Goal: Transaction & Acquisition: Book appointment/travel/reservation

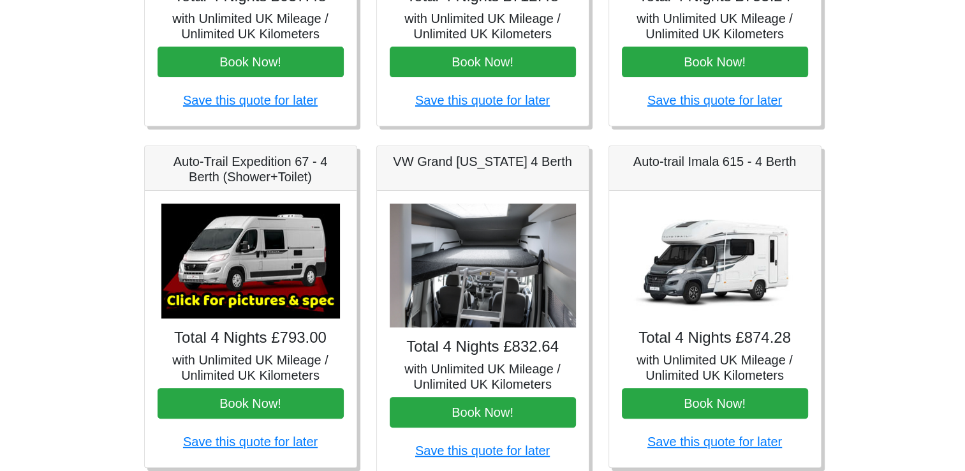
scroll to position [408, 0]
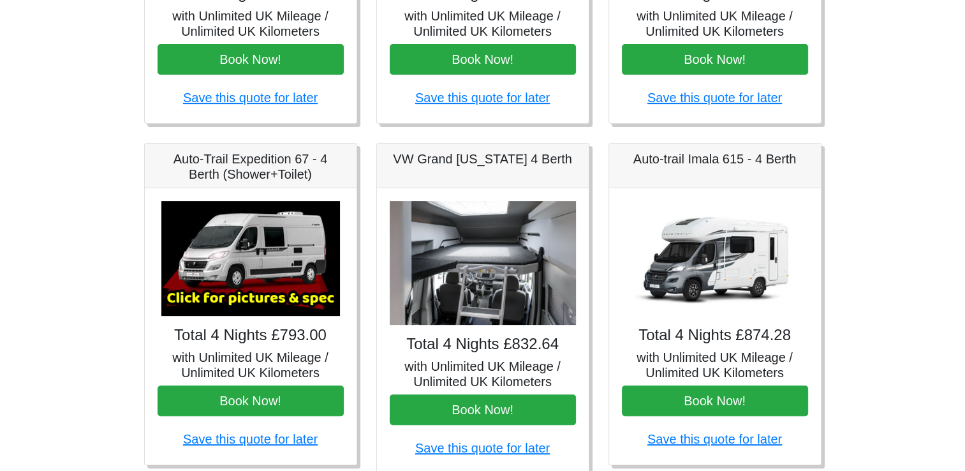
click at [518, 284] on img at bounding box center [483, 263] width 186 height 124
click at [462, 275] on img at bounding box center [483, 263] width 186 height 124
click at [282, 228] on img at bounding box center [250, 258] width 179 height 115
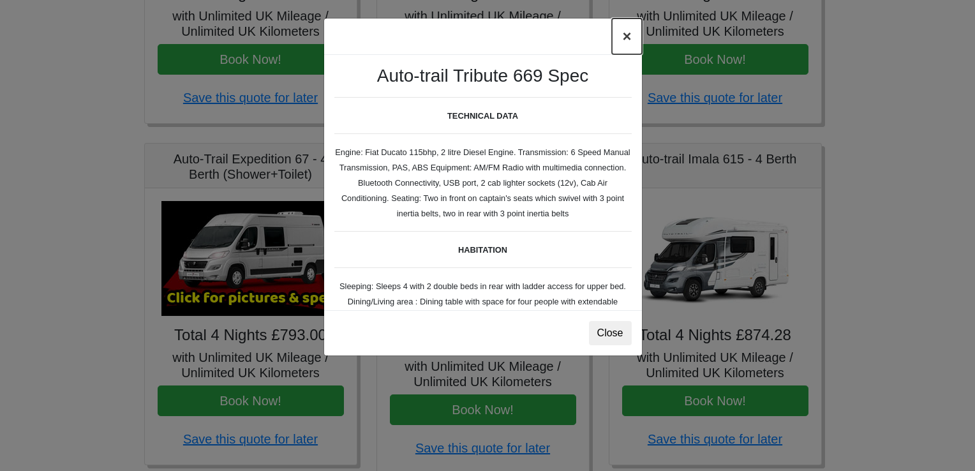
click at [630, 42] on button "×" at bounding box center [626, 36] width 29 height 36
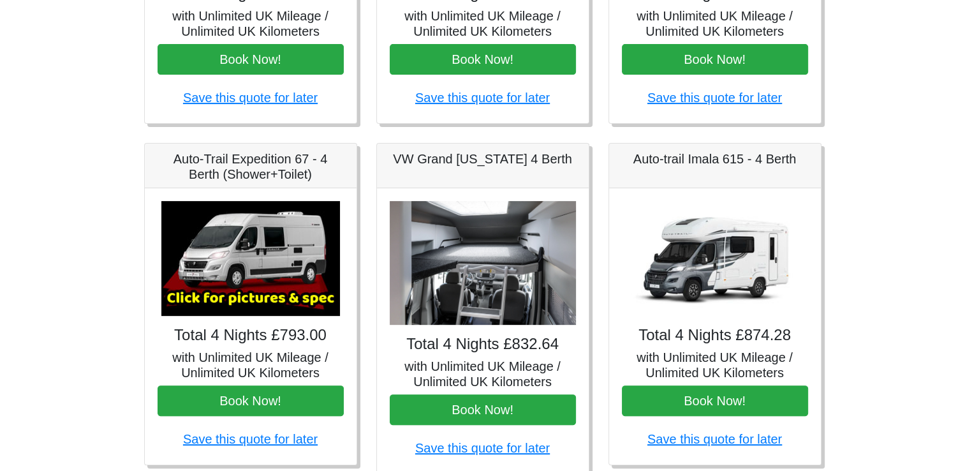
click at [876, 237] on body "CENTRAL RESERVATIONS FOR ALL ENQUIRIES 00 44 ( 0 ) 1942 778899 Easicampers Book…" at bounding box center [482, 228] width 965 height 1273
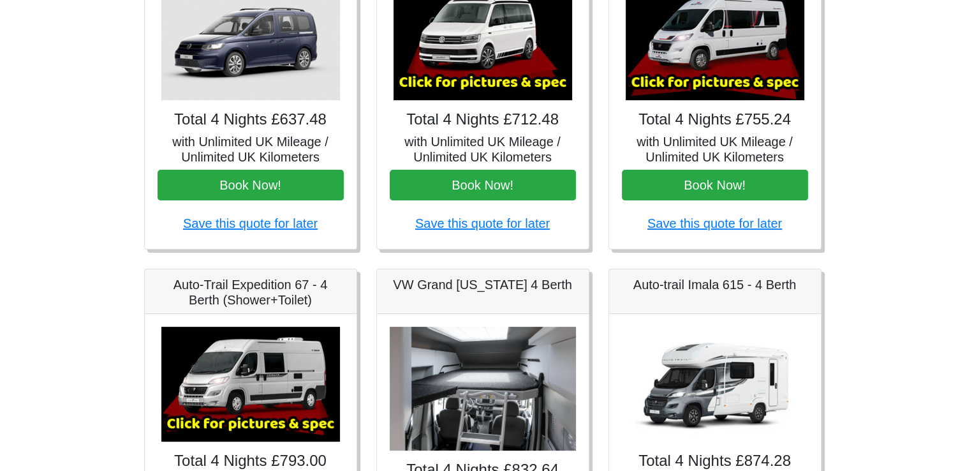
scroll to position [179, 0]
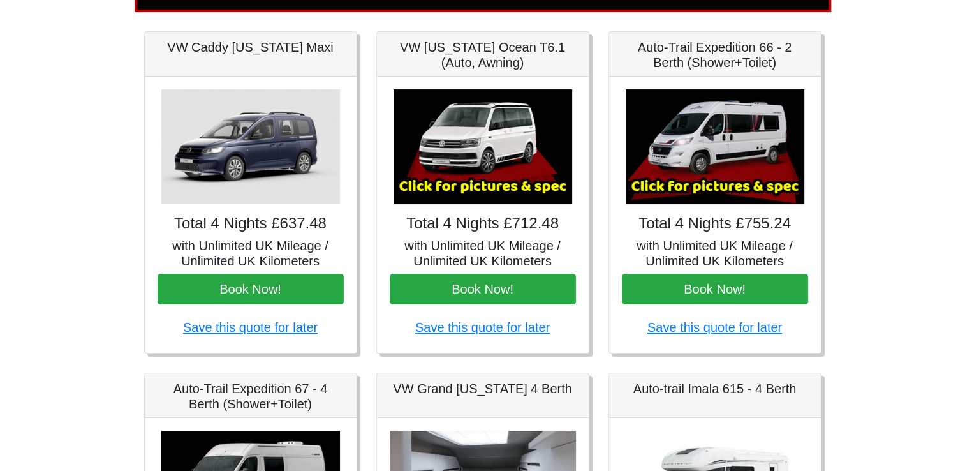
click at [464, 117] on img at bounding box center [483, 146] width 179 height 115
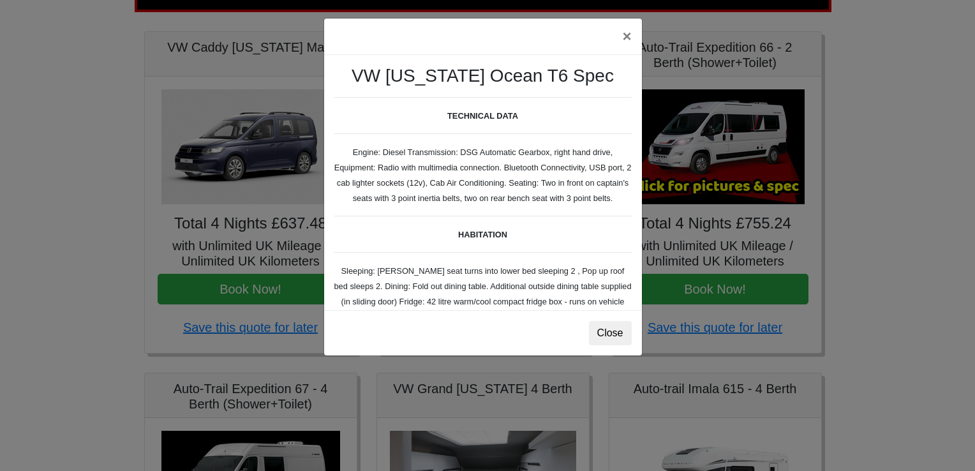
click at [933, 149] on div "× VW California Ocean T6 Spec TECHNICAL DATA Engine: Diesel Transmission: DSG A…" at bounding box center [487, 235] width 975 height 471
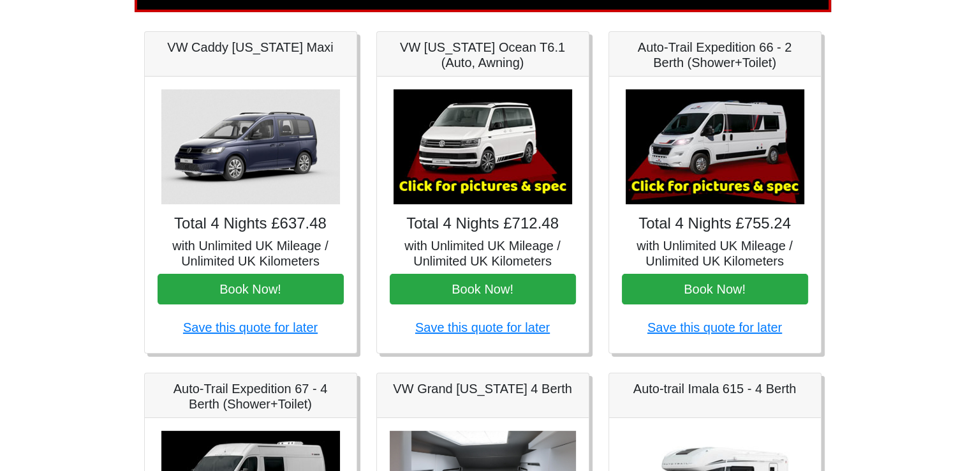
click at [677, 151] on img at bounding box center [715, 146] width 179 height 115
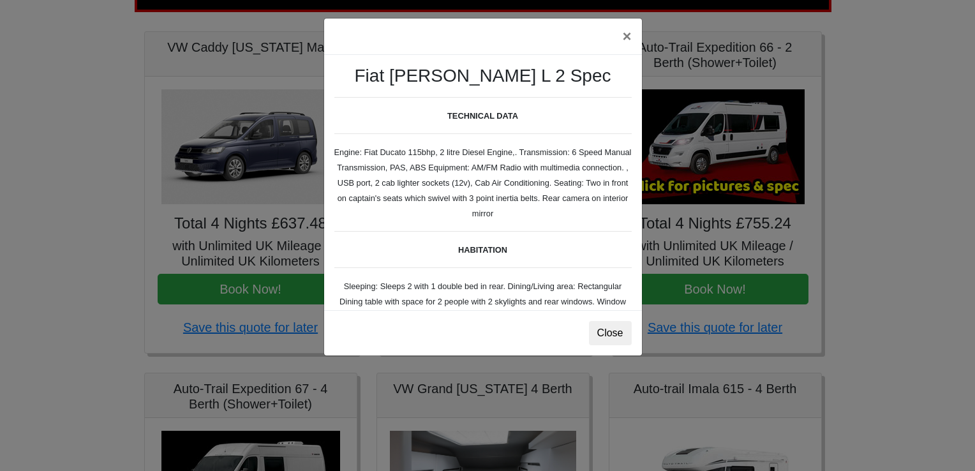
click at [899, 138] on div "× Fiat Toleno L 2 Spec TECHNICAL DATA Engine: Fiat Ducato 115bhp, 2 litre Diese…" at bounding box center [487, 235] width 975 height 471
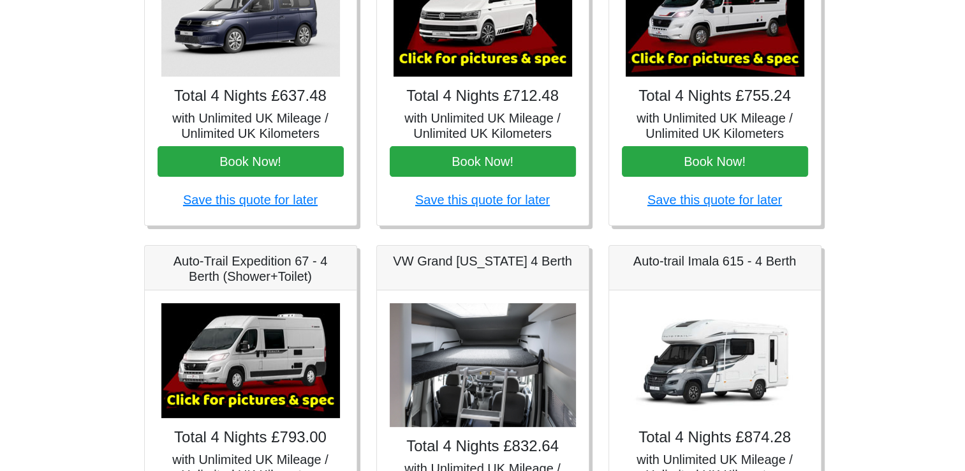
scroll to position [332, 0]
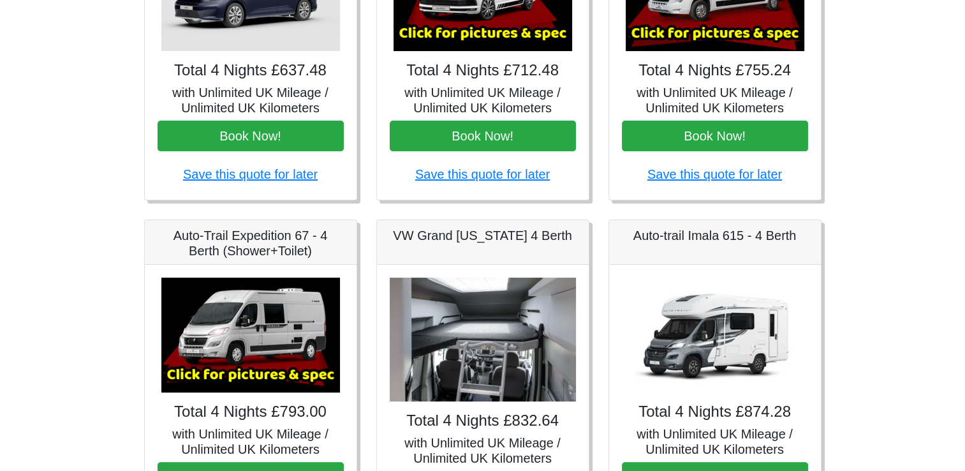
click at [477, 308] on img at bounding box center [483, 339] width 186 height 124
click at [709, 320] on img at bounding box center [715, 334] width 179 height 115
click at [639, 402] on h4 "Total 4 Nights £874.28" at bounding box center [715, 411] width 186 height 18
click at [495, 369] on img at bounding box center [483, 339] width 186 height 124
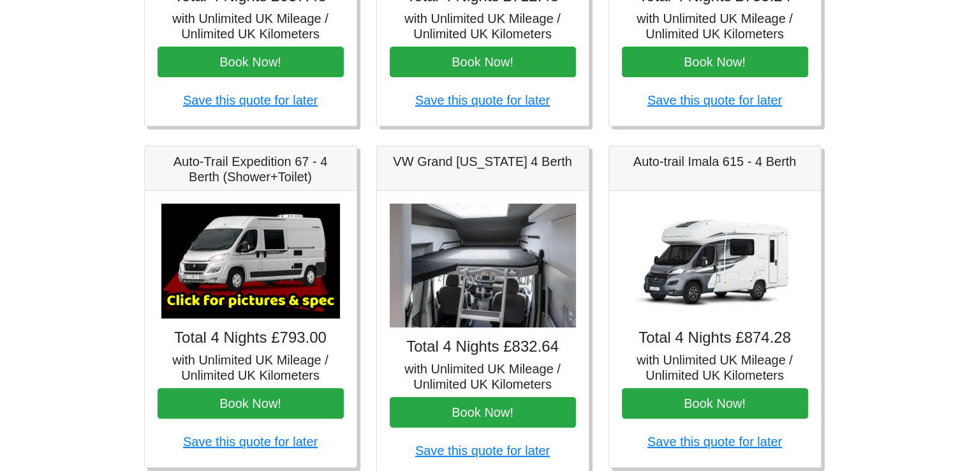
scroll to position [408, 0]
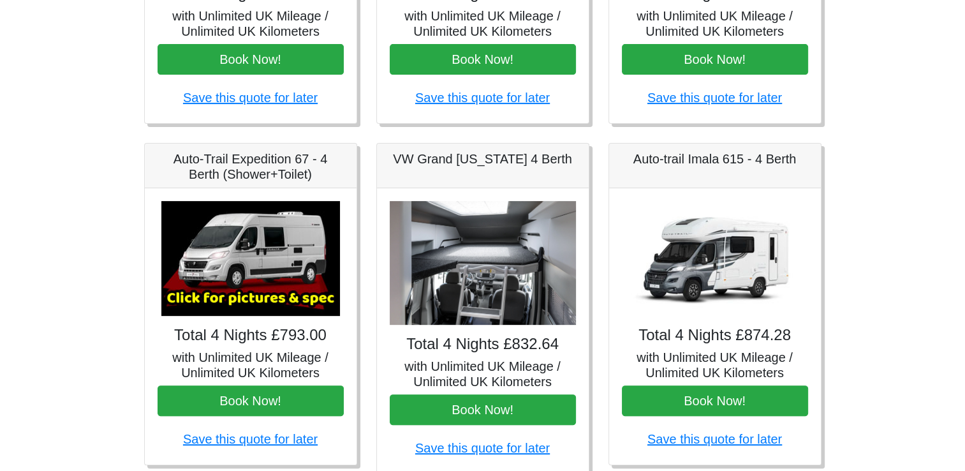
click at [480, 374] on h5 "with Unlimited UK Mileage / Unlimited UK Kilometers" at bounding box center [483, 373] width 186 height 31
click at [477, 345] on h4 "Total 4 Nights £832.64" at bounding box center [483, 344] width 186 height 18
click at [712, 326] on h4 "Total 4 Nights £874.28" at bounding box center [715, 335] width 186 height 18
click at [653, 326] on h4 "Total 4 Nights £874.28" at bounding box center [715, 335] width 186 height 18
click at [489, 322] on img at bounding box center [483, 263] width 186 height 124
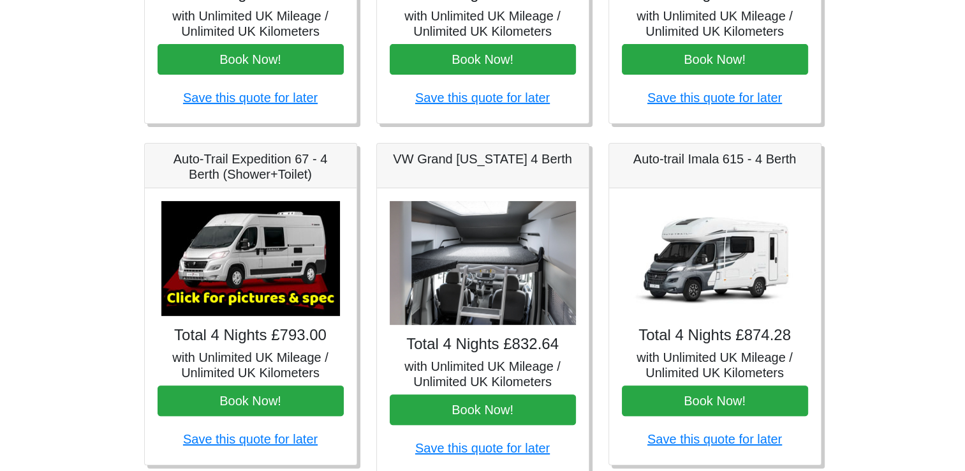
click at [467, 351] on h4 "Total 4 Nights £832.64" at bounding box center [483, 344] width 186 height 18
click at [724, 264] on img at bounding box center [715, 258] width 179 height 115
click at [724, 262] on img at bounding box center [715, 258] width 179 height 115
click at [485, 367] on h5 "with Unlimited UK Mileage / Unlimited UK Kilometers" at bounding box center [483, 373] width 186 height 31
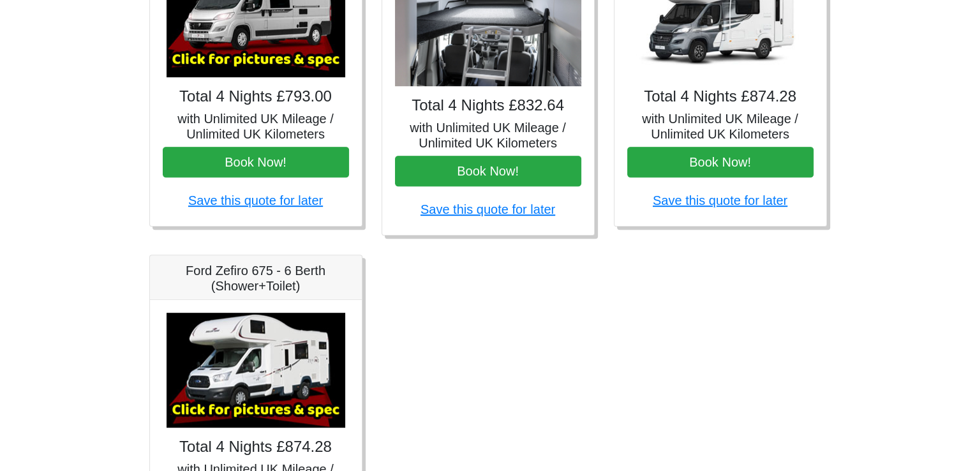
scroll to position [714, 0]
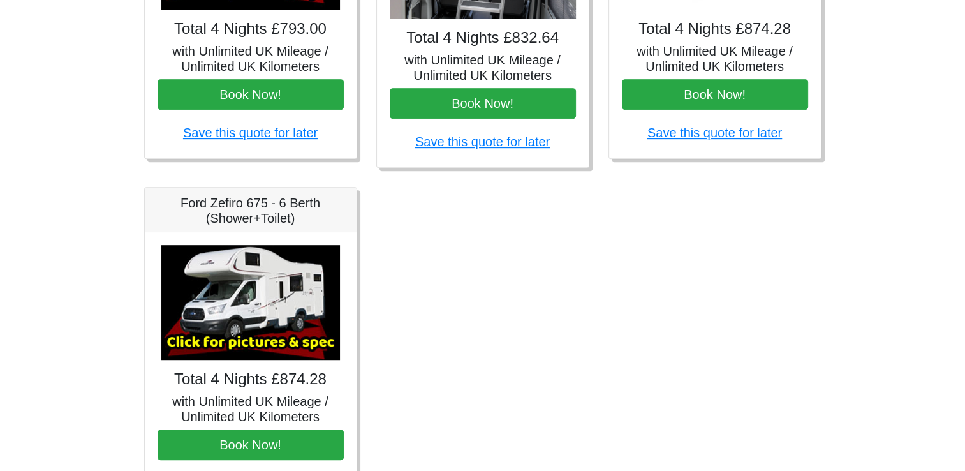
click at [251, 277] on img at bounding box center [250, 302] width 179 height 115
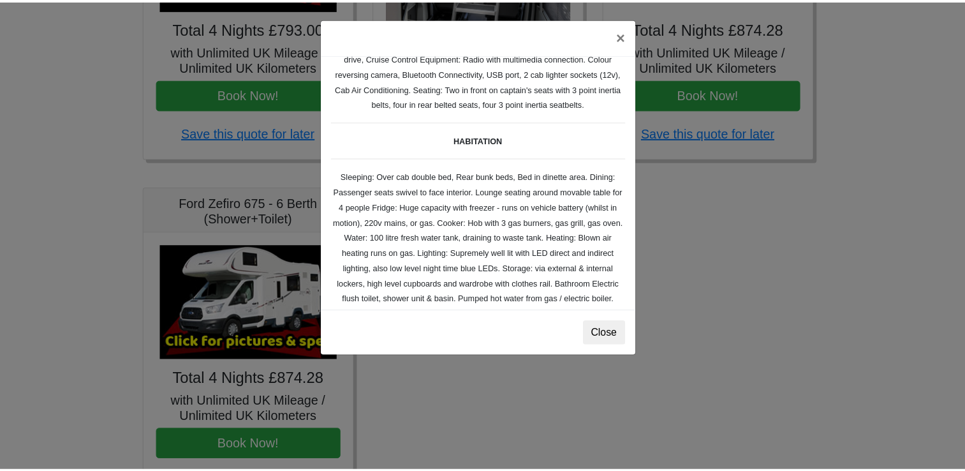
scroll to position [93, 0]
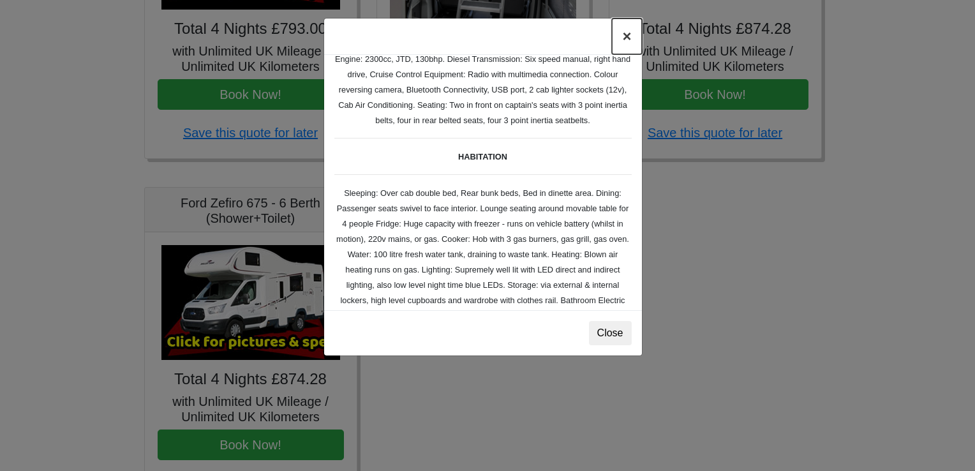
click at [627, 36] on button "×" at bounding box center [626, 36] width 29 height 36
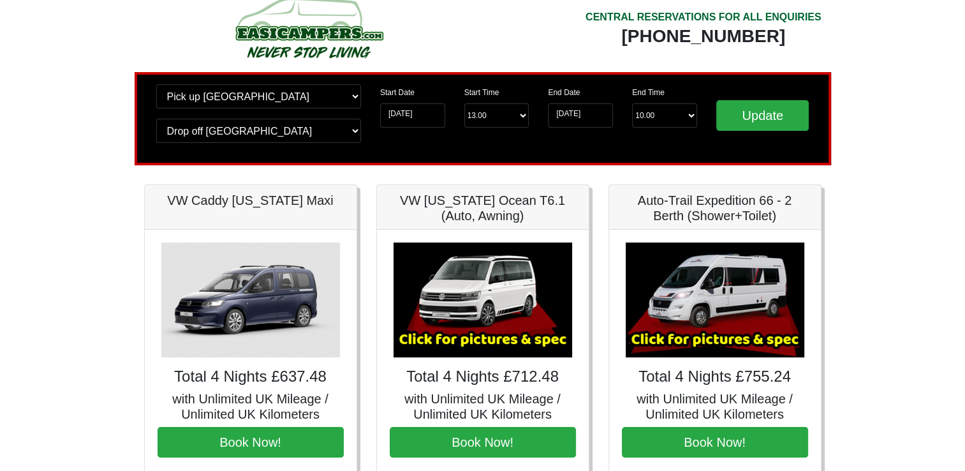
scroll to position [51, 0]
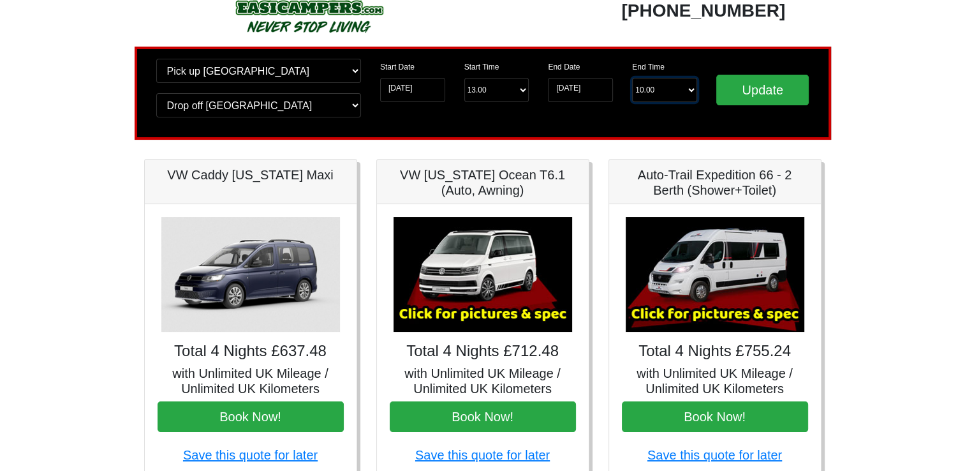
click at [690, 88] on select "End Time 10.00 -------- 08.00 am 09.00 am 10.00 am 11.00 am (Sunday Only)" at bounding box center [664, 90] width 65 height 24
click at [357, 71] on select "Change pick up location? Pick up Edinburgh Birmingham Airport Blackburn Lancash…" at bounding box center [258, 71] width 205 height 24
select select "BIR"
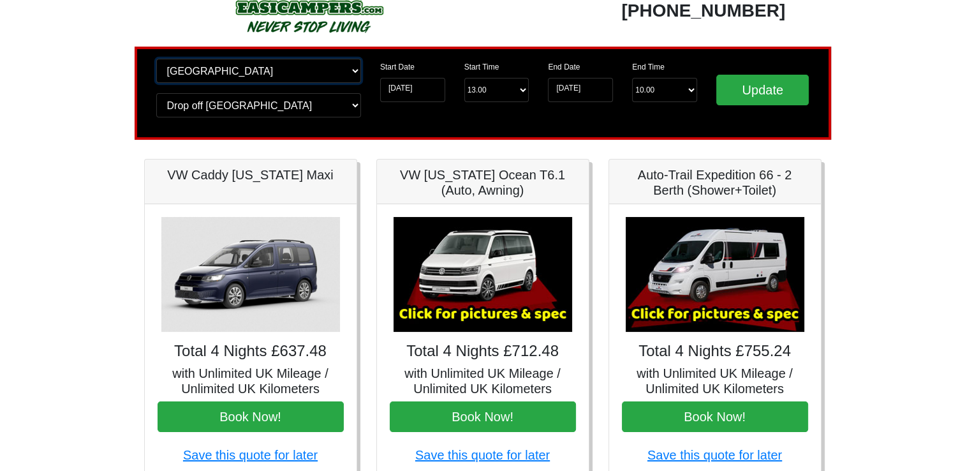
click at [156, 59] on select "Change pick up location? Pick up Edinburgh Birmingham Airport Blackburn Lancash…" at bounding box center [258, 71] width 205 height 24
click at [352, 108] on select "Change drop off location? Drop off Edinburgh Birmingham Airport Blackburn Lanca…" at bounding box center [258, 105] width 205 height 24
select select "BIR"
click at [156, 93] on select "Change drop off location? Drop off Edinburgh Birmingham Airport Blackburn Lanca…" at bounding box center [258, 105] width 205 height 24
click at [757, 87] on input "Update" at bounding box center [762, 90] width 93 height 31
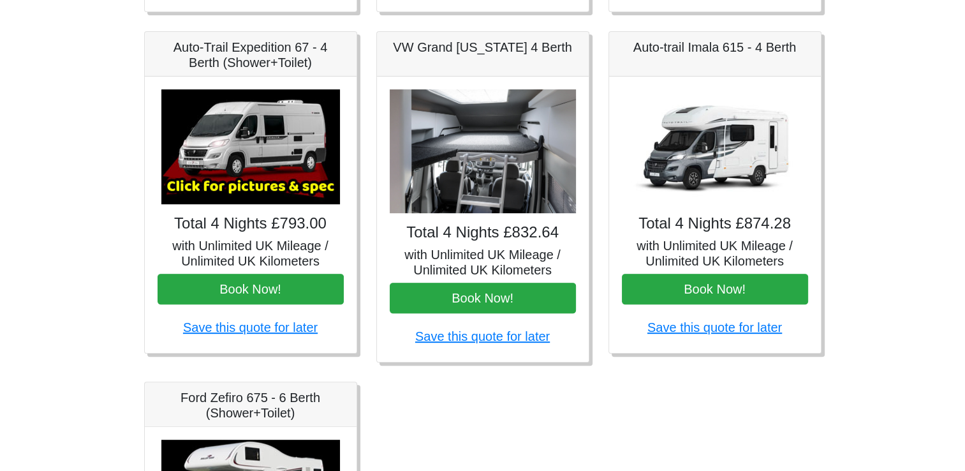
scroll to position [546, 0]
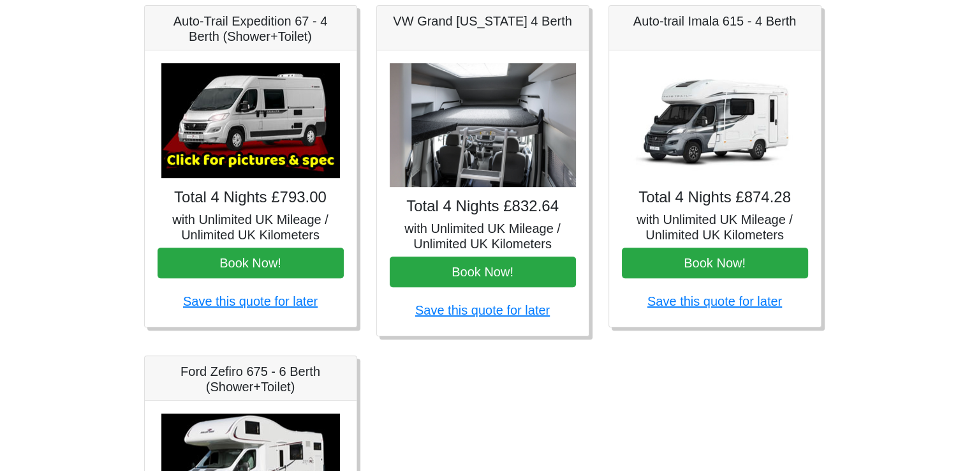
click at [444, 233] on h5 "with Unlimited UK Mileage / Unlimited UK Kilometers" at bounding box center [483, 236] width 186 height 31
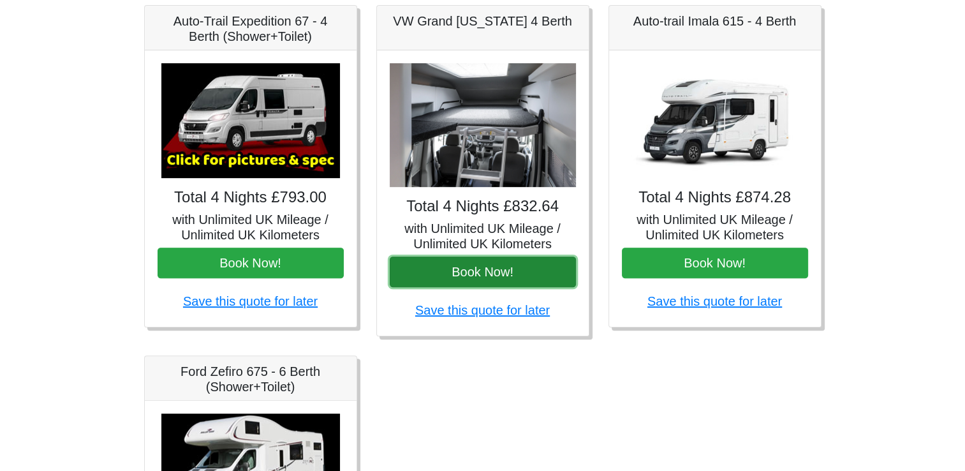
click at [401, 267] on button "Book Now!" at bounding box center [483, 271] width 186 height 31
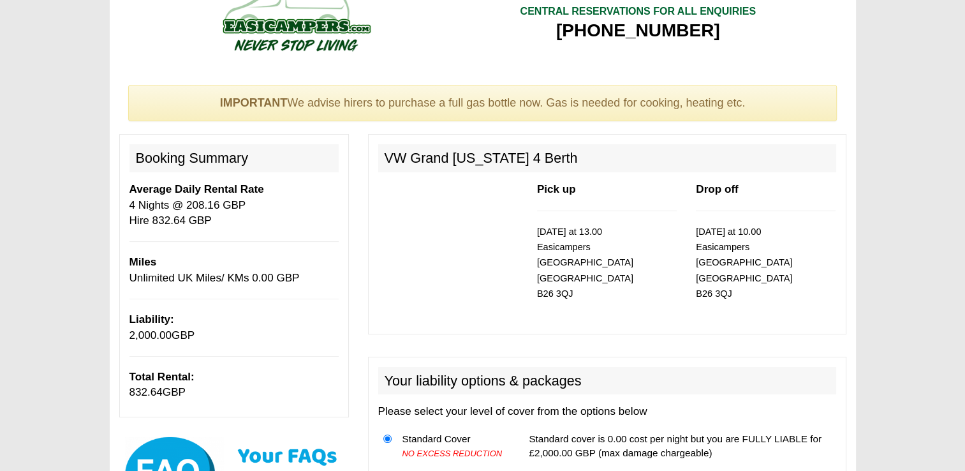
scroll to position [26, 0]
